Goal: Task Accomplishment & Management: Use online tool/utility

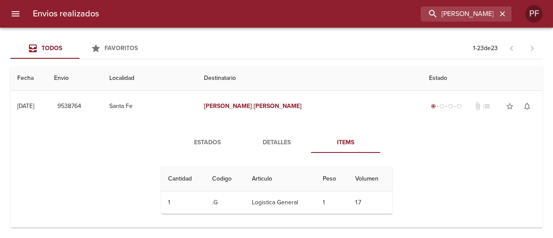
scroll to position [86, 0]
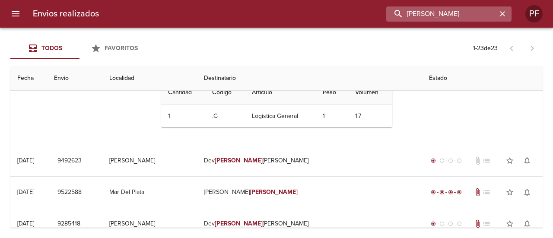
click at [484, 15] on input "[PERSON_NAME]" at bounding box center [442, 13] width 111 height 15
click at [483, 15] on input "[PERSON_NAME]" at bounding box center [442, 13] width 111 height 15
paste input "[PERSON_NAME]"
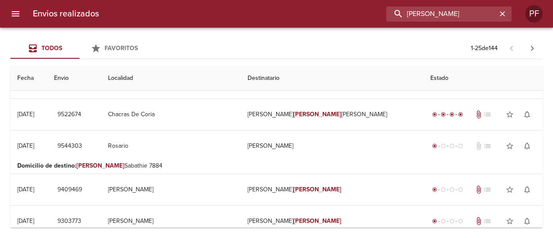
scroll to position [0, 0]
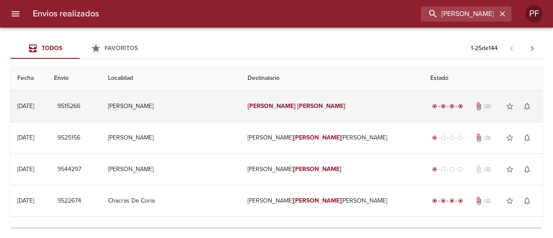
click at [241, 102] on td "[PERSON_NAME]" at bounding box center [171, 106] width 140 height 31
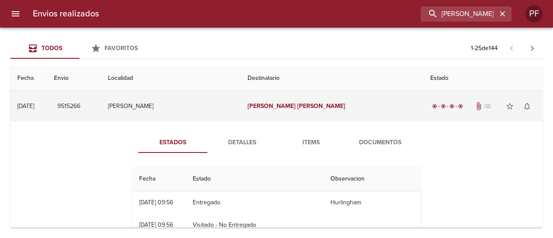
scroll to position [43, 0]
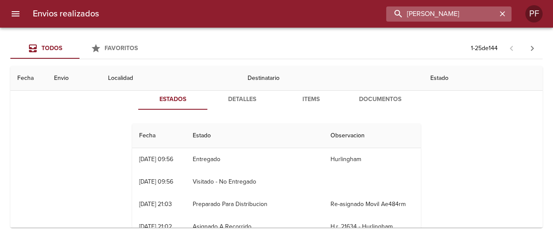
click at [454, 17] on input "[PERSON_NAME]" at bounding box center [442, 13] width 111 height 15
paste input "[PERSON_NAME]"
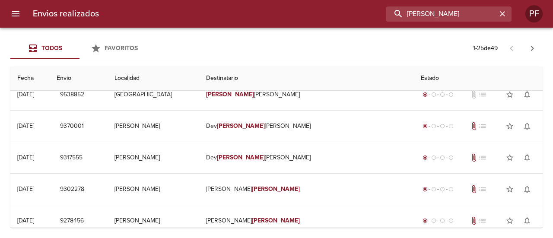
scroll to position [0, 0]
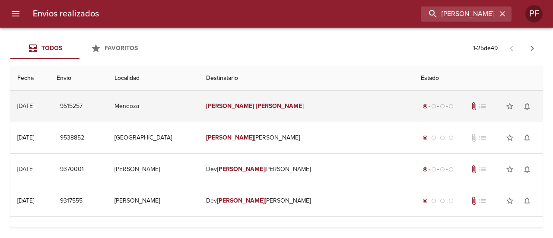
click at [294, 108] on em "[PERSON_NAME]" at bounding box center [280, 105] width 48 height 7
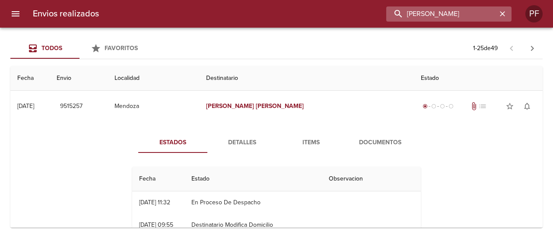
click at [467, 9] on input "[PERSON_NAME]" at bounding box center [442, 13] width 111 height 15
paste input "[PERSON_NAME]"
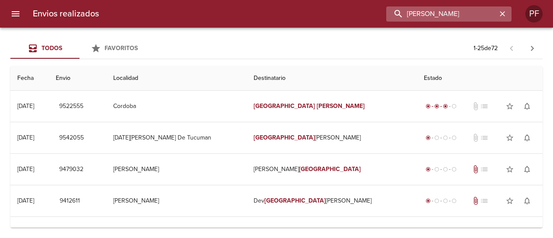
click at [463, 10] on input "[PERSON_NAME]" at bounding box center [442, 13] width 111 height 15
paste input "[PERSON_NAME] [PERSON_NAME] ARMOCID"
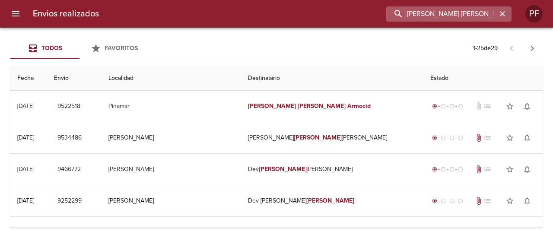
click at [445, 17] on input "[PERSON_NAME] [PERSON_NAME] ARMOCID" at bounding box center [442, 13] width 111 height 15
paste input "[PERSON_NAME]"
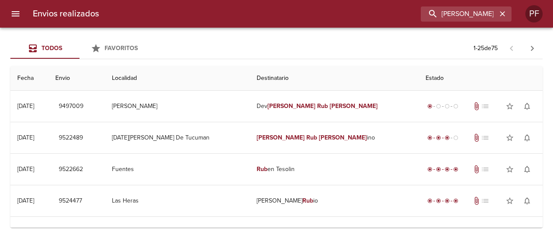
click at [419, 21] on div "Envios realizados [PERSON_NAME] RUB [PERSON_NAME]" at bounding box center [276, 14] width 553 height 28
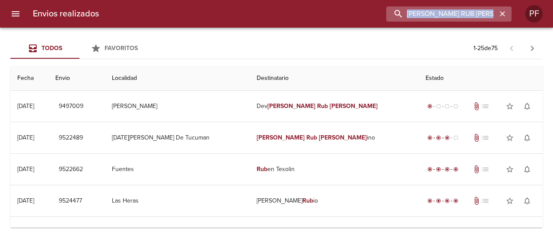
click at [431, 10] on input "[PERSON_NAME] RUB [PERSON_NAME]" at bounding box center [442, 13] width 111 height 15
click at [432, 10] on input "[PERSON_NAME] RUB [PERSON_NAME]" at bounding box center [442, 13] width 111 height 15
paste input "[PERSON_NAME]"
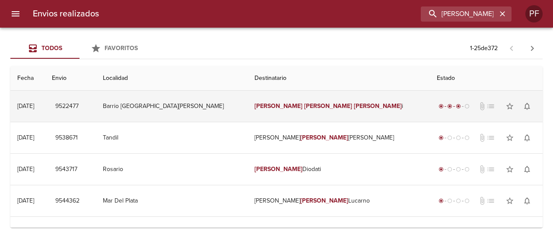
click at [309, 100] on td "[PERSON_NAME] i" at bounding box center [339, 106] width 182 height 31
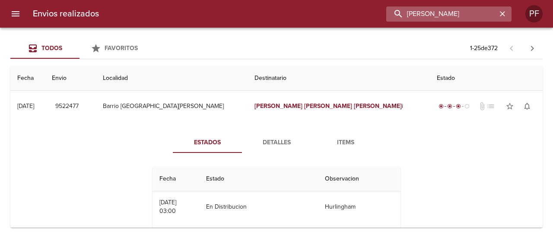
click at [458, 16] on input "[PERSON_NAME]" at bounding box center [442, 13] width 111 height 15
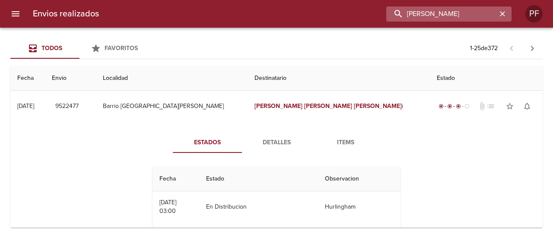
paste input "[PERSON_NAME]"
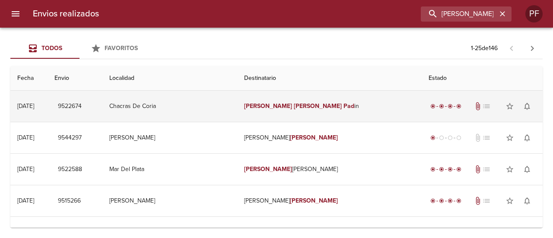
click at [298, 96] on td "[PERSON_NAME] Pad in" at bounding box center [329, 106] width 185 height 31
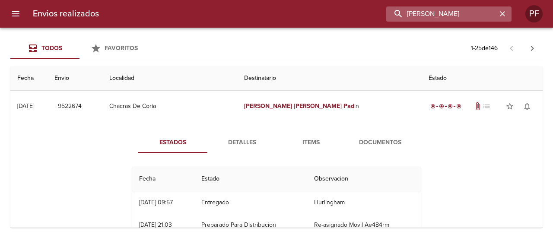
click at [464, 11] on input "[PERSON_NAME]" at bounding box center [442, 13] width 111 height 15
paste input "[PERSON_NAME]"
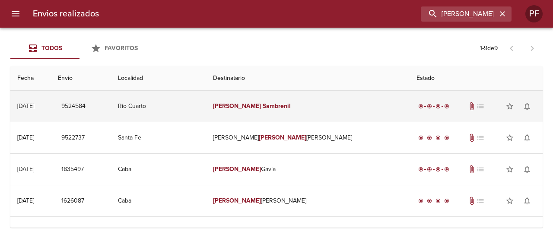
click at [303, 95] on td "[PERSON_NAME]" at bounding box center [308, 106] width 204 height 31
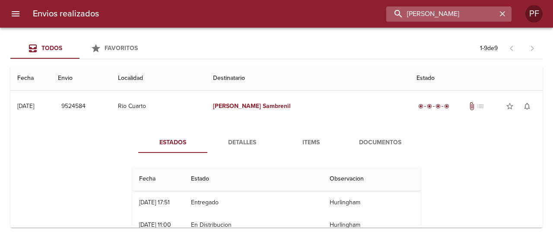
click at [468, 17] on input "[PERSON_NAME]" at bounding box center [442, 13] width 111 height 15
paste input "[PERSON_NAME]"
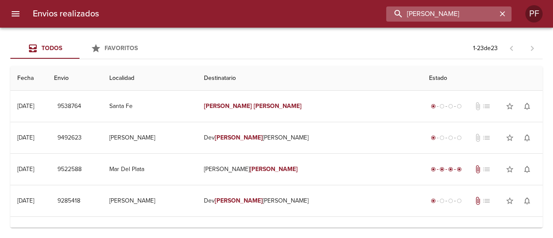
click at [478, 19] on input "[PERSON_NAME]" at bounding box center [442, 13] width 111 height 15
paste input "[PERSON_NAME]"
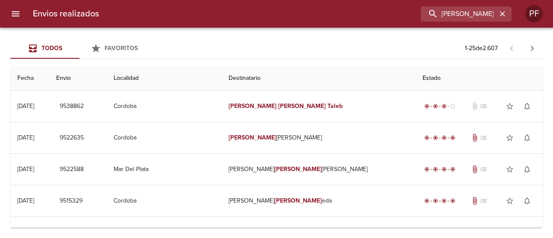
click at [453, 22] on div "Envios realizados [PERSON_NAME] PF" at bounding box center [276, 14] width 553 height 28
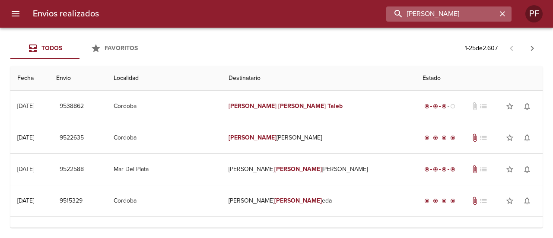
click at [460, 13] on input "[PERSON_NAME]" at bounding box center [442, 13] width 111 height 15
paste input "[PERSON_NAME]"
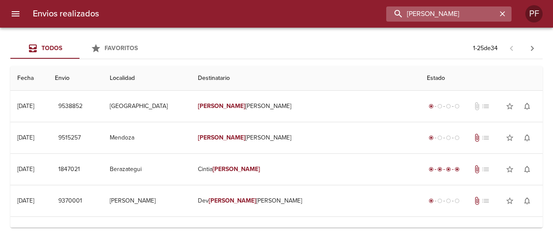
click at [457, 13] on input "[PERSON_NAME]" at bounding box center [442, 13] width 111 height 15
paste input "[DATE][PERSON_NAME]"
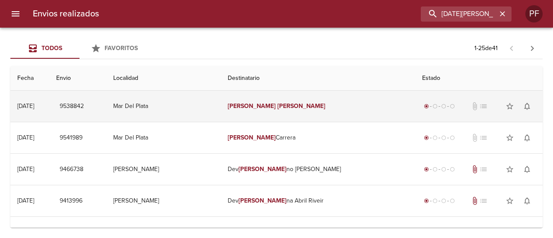
click at [338, 102] on td "[DATE][PERSON_NAME]" at bounding box center [318, 106] width 195 height 31
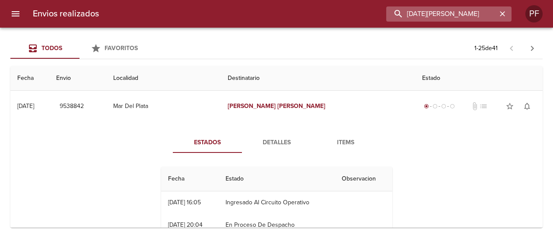
click at [470, 19] on input "[DATE][PERSON_NAME]" at bounding box center [442, 13] width 111 height 15
paste input "[PERSON_NAME]"
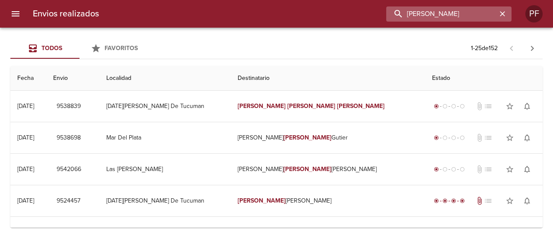
click at [473, 15] on input "[PERSON_NAME]" at bounding box center [442, 13] width 111 height 15
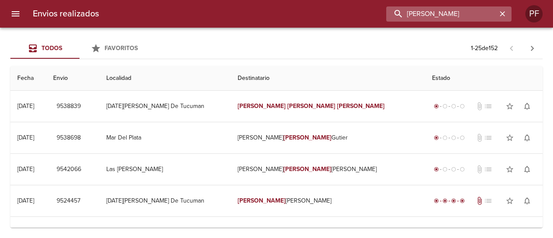
click at [473, 15] on input "[PERSON_NAME]" at bounding box center [442, 13] width 111 height 15
paste input "[PERSON_NAME] [PERSON_NAME] CHOCOB"
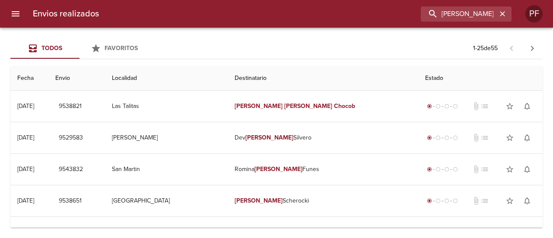
click at [446, 3] on div "Envios realizados [PERSON_NAME] [PERSON_NAME] CHOCOB PF" at bounding box center [276, 14] width 553 height 28
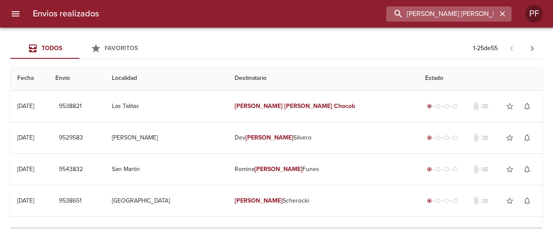
click at [451, 13] on input "[PERSON_NAME] [PERSON_NAME] CHOCOB" at bounding box center [442, 13] width 111 height 15
paste input "[PERSON_NAME]"
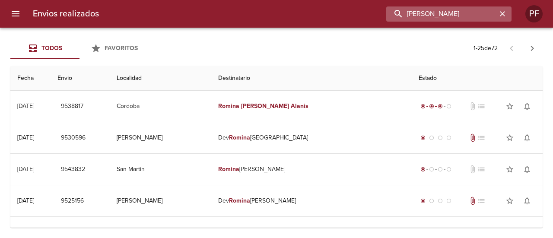
click at [453, 14] on input "[PERSON_NAME]" at bounding box center [442, 13] width 111 height 15
paste input "[PERSON_NAME]"
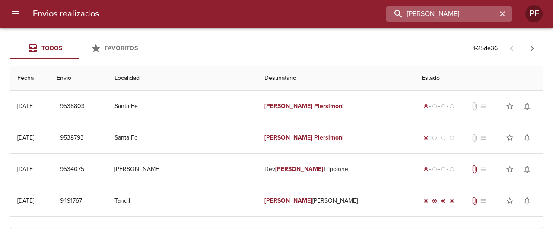
click at [465, 15] on input "[PERSON_NAME]" at bounding box center [442, 13] width 111 height 15
paste input "[PERSON_NAME]"
type input "[PERSON_NAME] CAGLIARI"
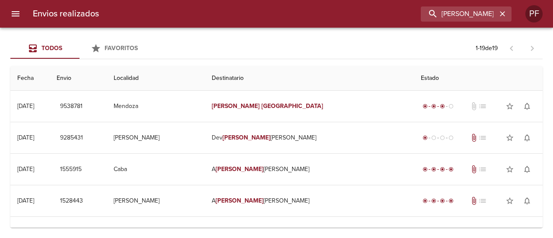
click at [60, 46] on span "Todos" at bounding box center [52, 48] width 21 height 7
click at [19, 13] on icon "menu" at bounding box center [16, 13] width 8 height 5
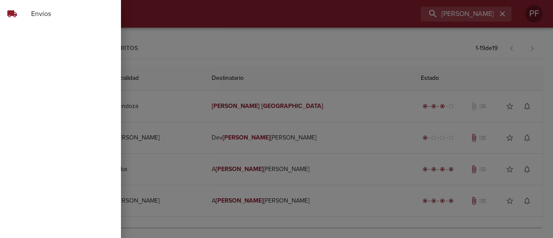
click at [166, 30] on div at bounding box center [276, 119] width 553 height 238
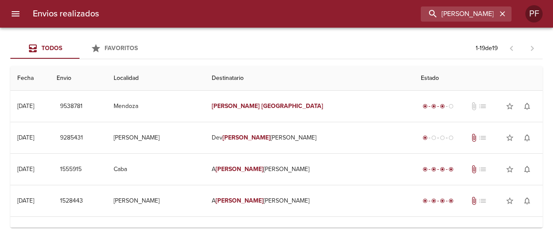
click at [51, 51] on span "Todos" at bounding box center [52, 48] width 21 height 7
click at [61, 16] on h6 "Envios realizados" at bounding box center [66, 14] width 66 height 14
click at [502, 15] on icon "button" at bounding box center [503, 14] width 9 height 9
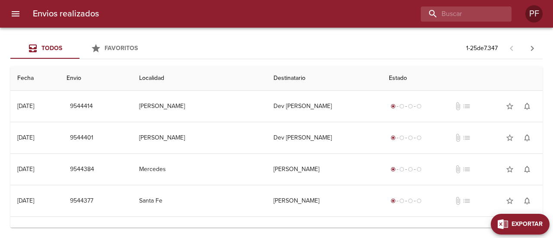
click at [537, 228] on span "Exportar" at bounding box center [527, 224] width 31 height 11
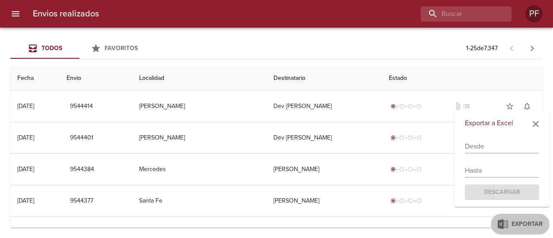
click at [514, 151] on input "text" at bounding box center [502, 147] width 74 height 14
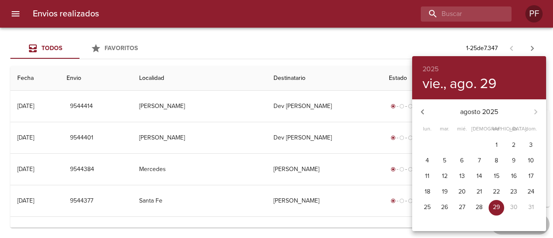
click at [500, 149] on span "1" at bounding box center [497, 145] width 16 height 9
type input "[DATE]"
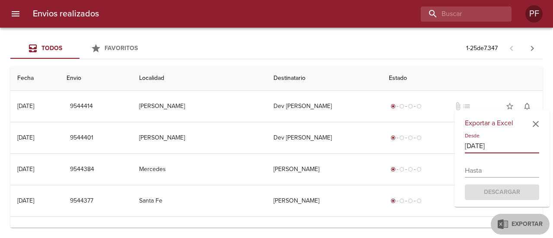
click at [486, 172] on input "text" at bounding box center [502, 171] width 74 height 14
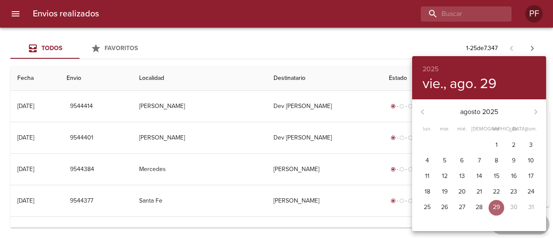
click at [496, 206] on p "29" at bounding box center [496, 207] width 7 height 9
type input "[DATE]"
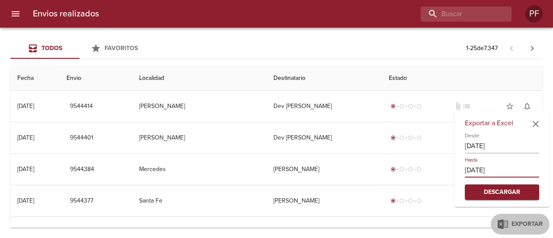
click at [513, 189] on span "Descargar" at bounding box center [502, 192] width 61 height 11
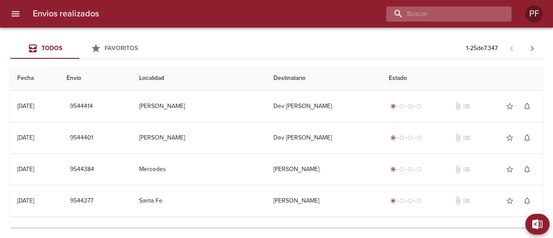
click at [462, 15] on input "buscar" at bounding box center [442, 13] width 111 height 15
paste input "[PERSON_NAME]"
type input "[PERSON_NAME]"
